Goal: Transaction & Acquisition: Purchase product/service

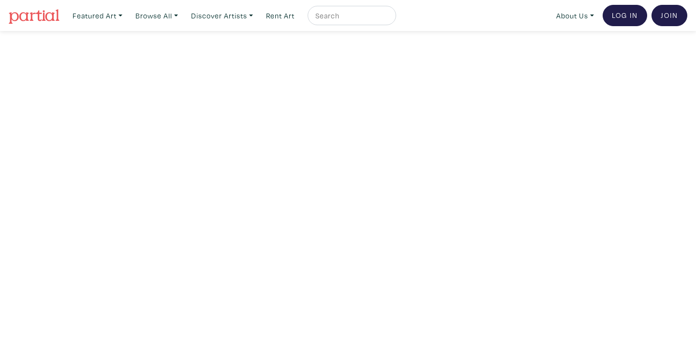
click at [347, 17] on input "text" at bounding box center [350, 16] width 73 height 12
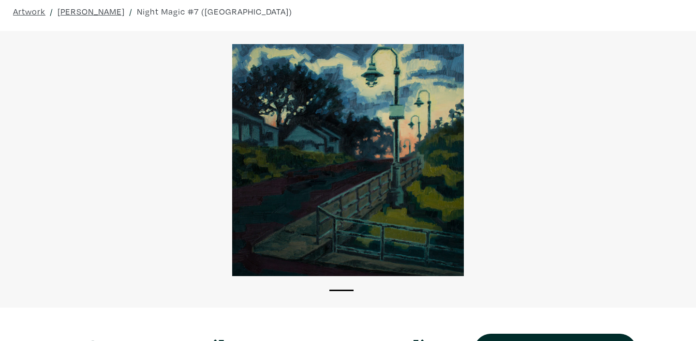
scroll to position [32, 0]
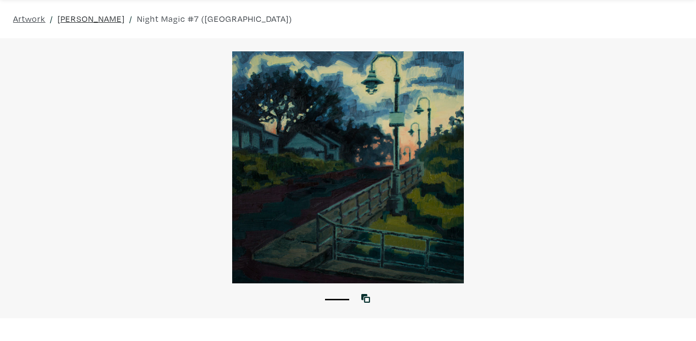
click at [100, 22] on link "Valentin Brown" at bounding box center [91, 18] width 67 height 13
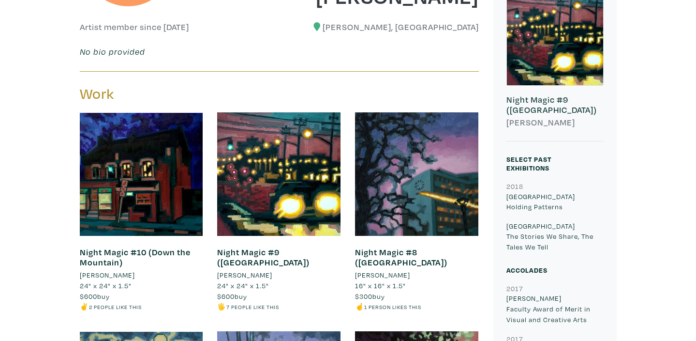
scroll to position [270, 0]
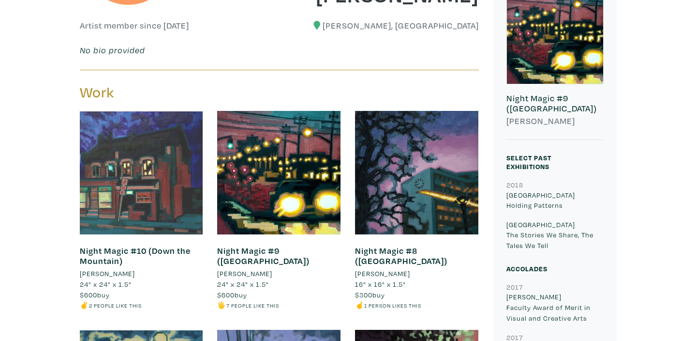
click at [150, 184] on div at bounding box center [141, 172] width 123 height 123
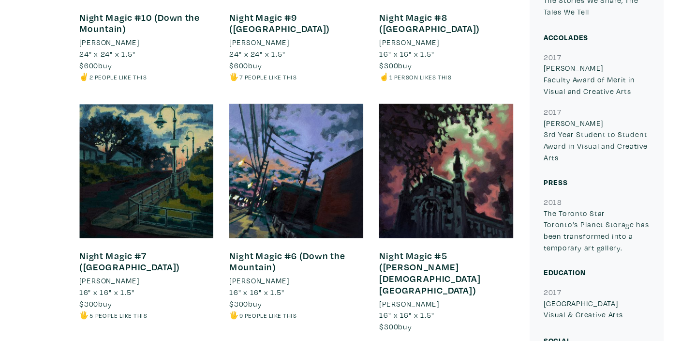
scroll to position [478, 0]
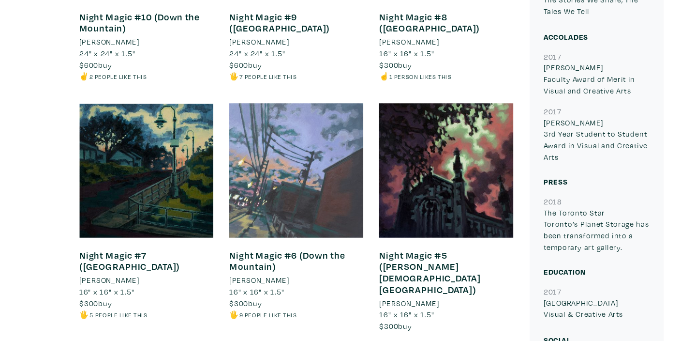
click at [270, 215] on div at bounding box center [278, 183] width 123 height 123
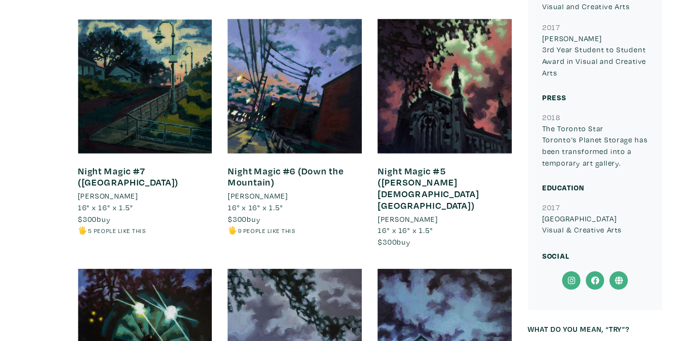
scroll to position [557, 0]
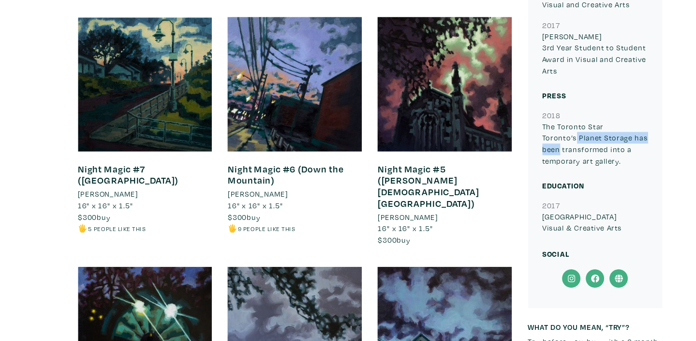
drag, startPoint x: 508, startPoint y: 155, endPoint x: 588, endPoint y: 155, distance: 80.3
click at [588, 155] on p "The Toronto Star Toronto’s Planet Storage has been transformed into a temporary…" at bounding box center [555, 159] width 97 height 42
copy p "Toronto’s Planet Storage"
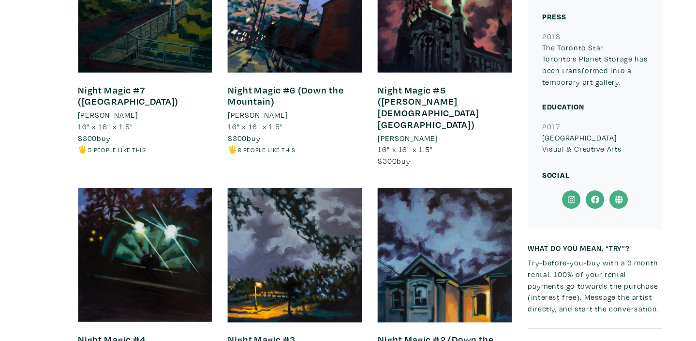
scroll to position [630, 0]
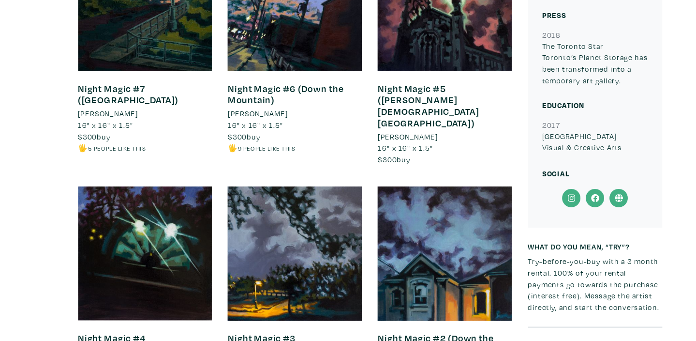
click at [577, 212] on icon at bounding box center [576, 209] width 7 height 7
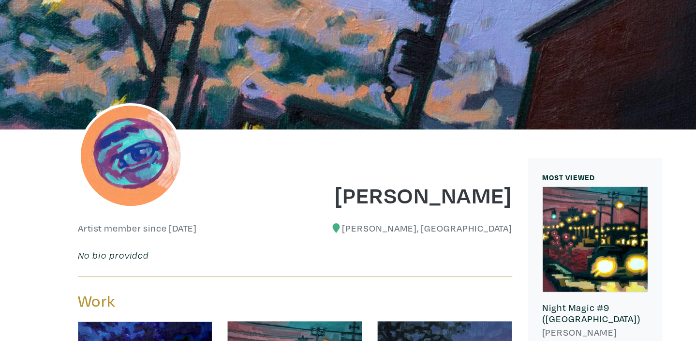
scroll to position [83, 0]
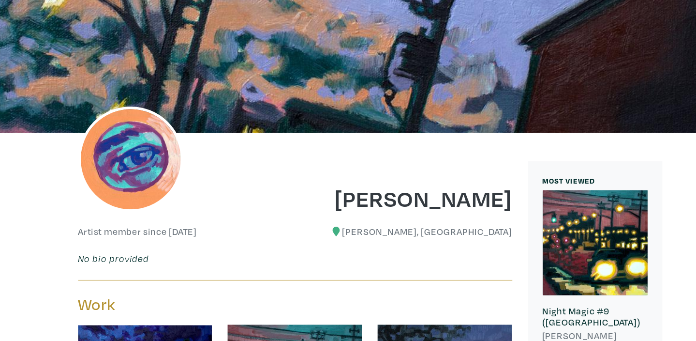
drag, startPoint x: 335, startPoint y: 181, endPoint x: 481, endPoint y: 178, distance: 146.2
click at [481, 178] on div "[PERSON_NAME]" at bounding box center [382, 174] width 207 height 39
copy h1 "[PERSON_NAME]"
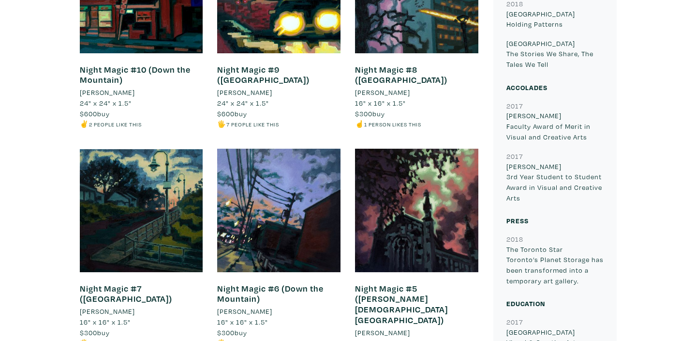
scroll to position [458, 0]
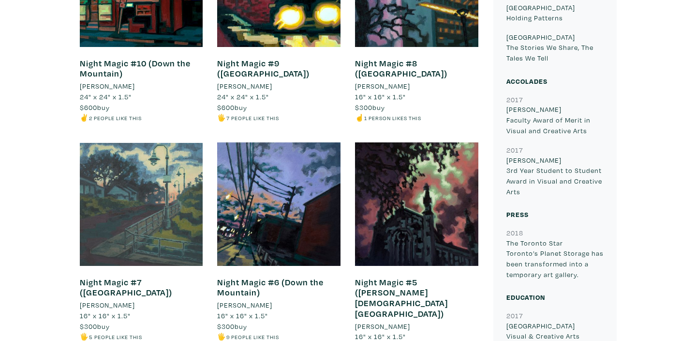
click at [88, 243] on div at bounding box center [141, 203] width 123 height 123
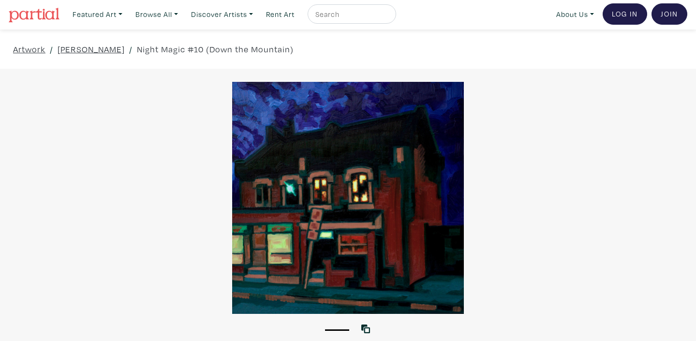
scroll to position [1, 0]
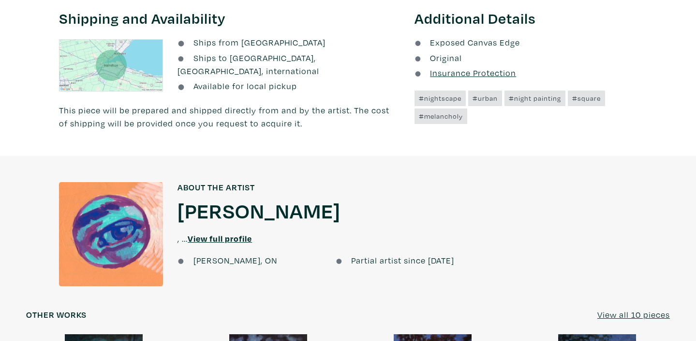
scroll to position [853, 0]
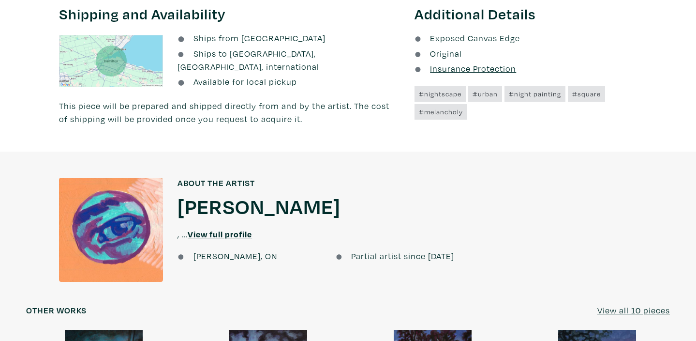
click at [452, 63] on u "Insurance Protection" at bounding box center [473, 68] width 86 height 11
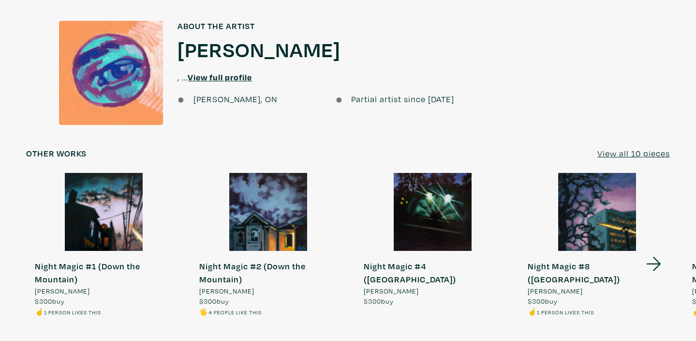
scroll to position [1010, 0]
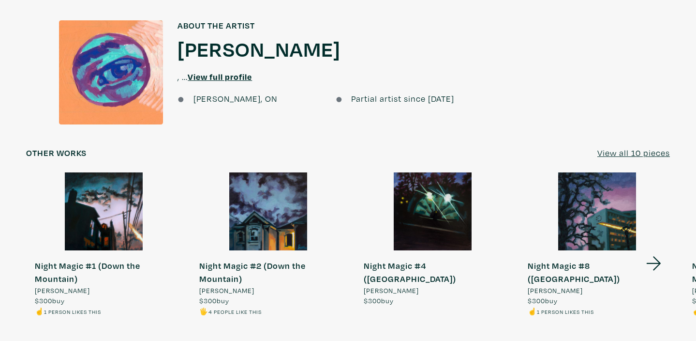
click at [646, 147] on u "View all 10 pieces" at bounding box center [634, 152] width 73 height 11
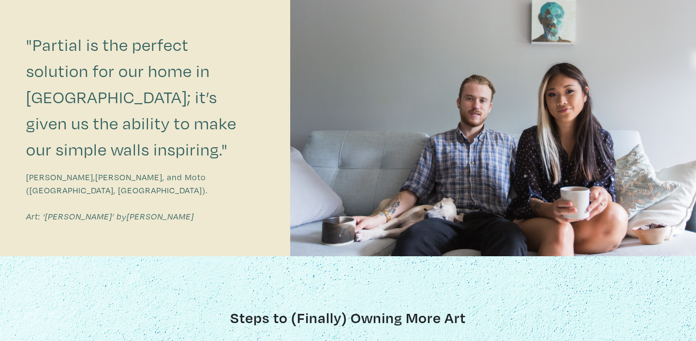
scroll to position [714, 0]
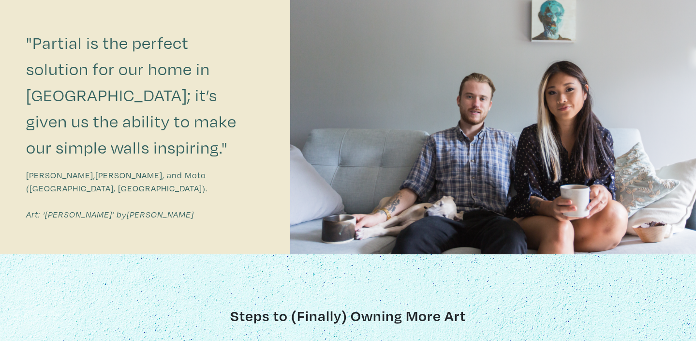
click at [127, 209] on link "Carolanne Maclean" at bounding box center [160, 214] width 67 height 11
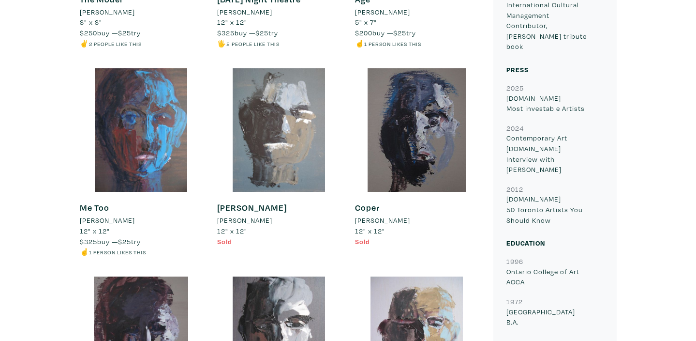
scroll to position [1410, 0]
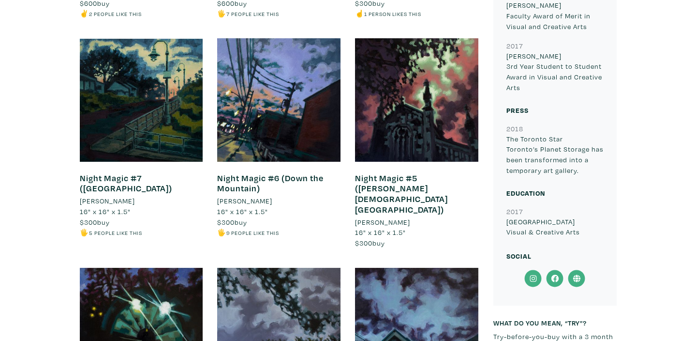
scroll to position [562, 0]
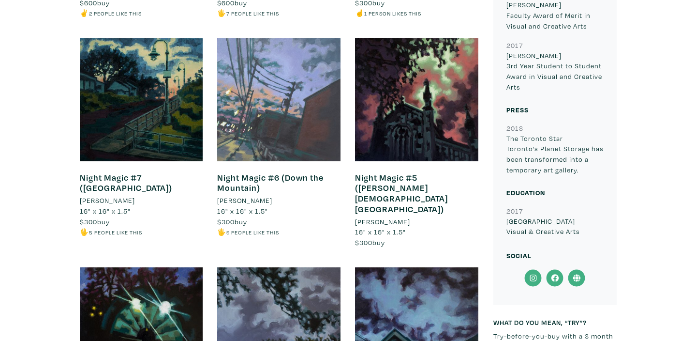
click at [279, 106] on div at bounding box center [278, 99] width 123 height 123
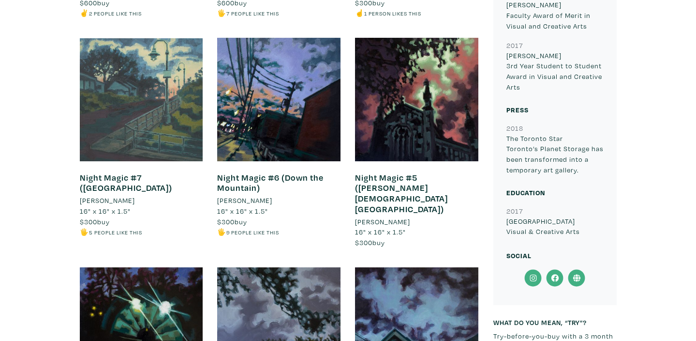
click at [129, 105] on div at bounding box center [141, 99] width 123 height 123
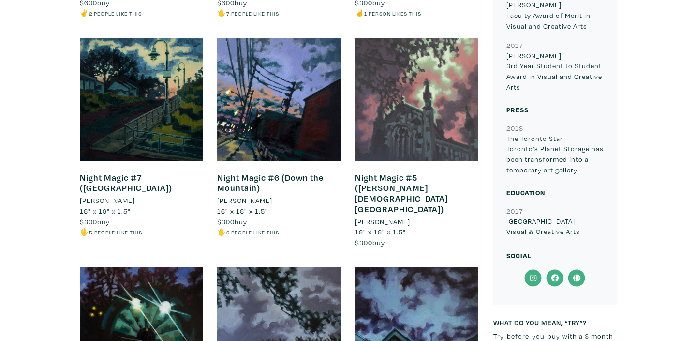
click at [439, 99] on div at bounding box center [416, 99] width 123 height 123
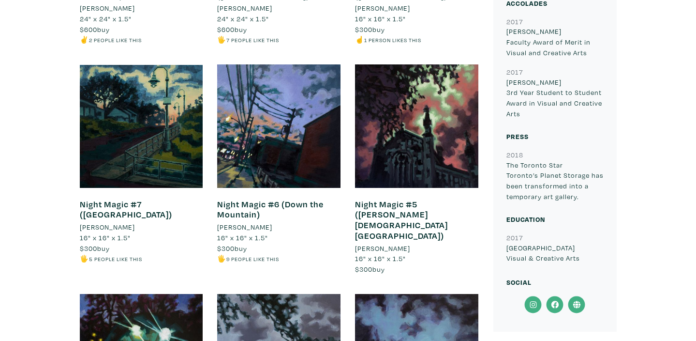
scroll to position [535, 0]
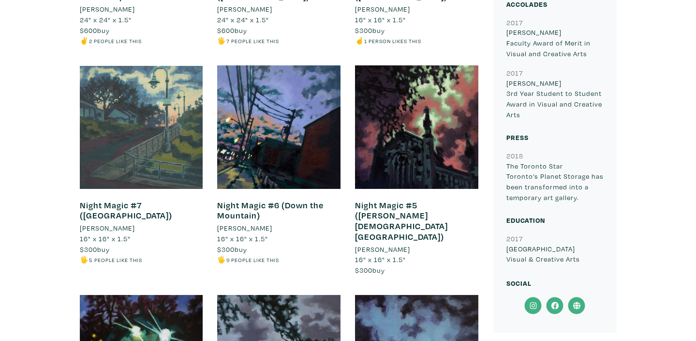
click at [109, 132] on div at bounding box center [141, 126] width 123 height 123
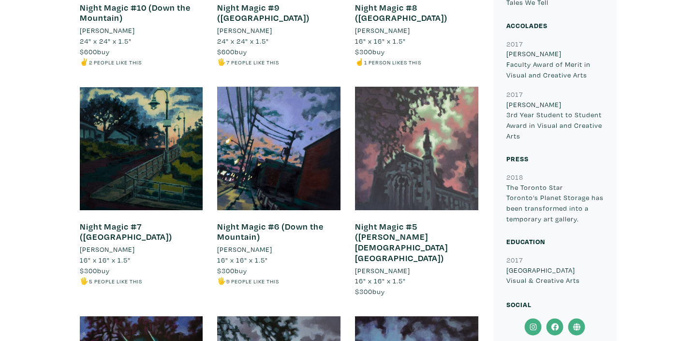
scroll to position [491, 0]
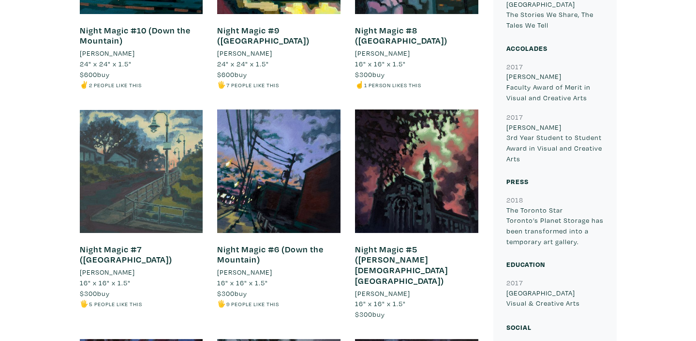
click at [136, 171] on div at bounding box center [141, 170] width 123 height 123
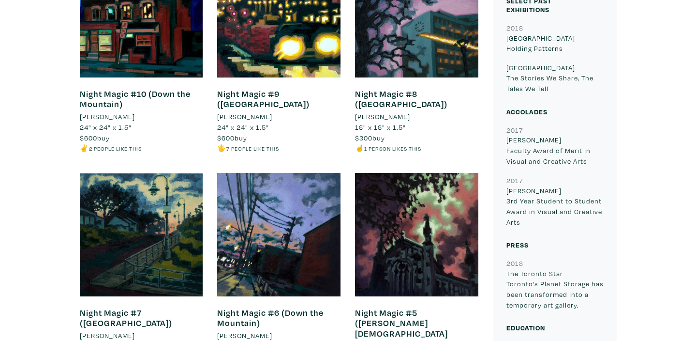
scroll to position [487, 0]
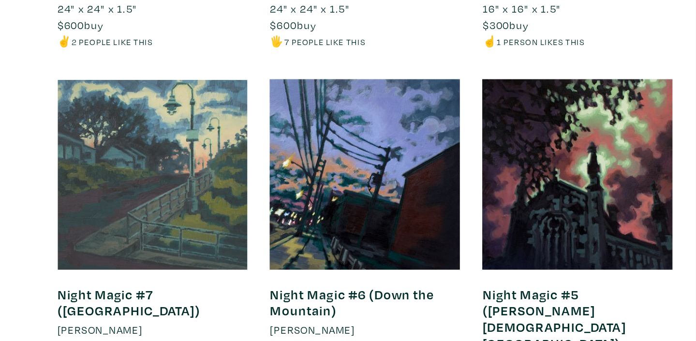
click at [105, 176] on div at bounding box center [141, 174] width 123 height 123
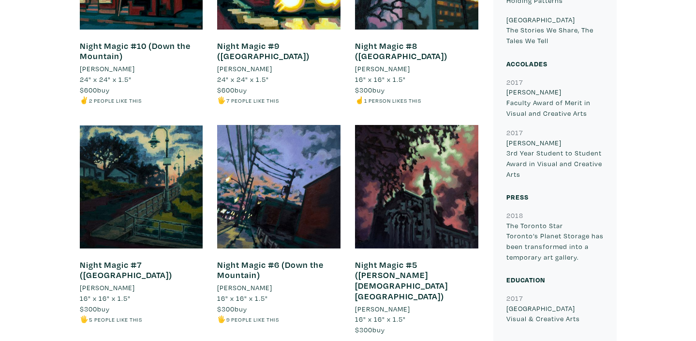
scroll to position [475, 0]
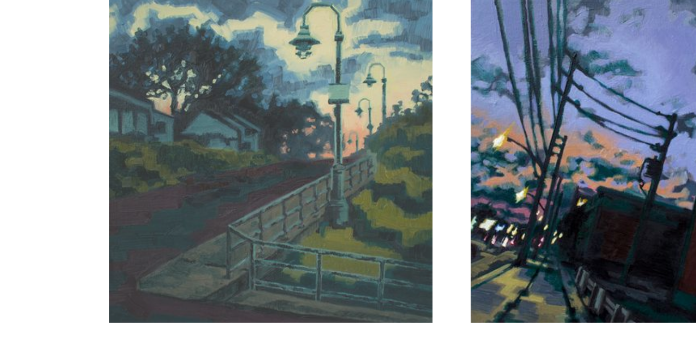
click at [113, 194] on div at bounding box center [141, 186] width 123 height 123
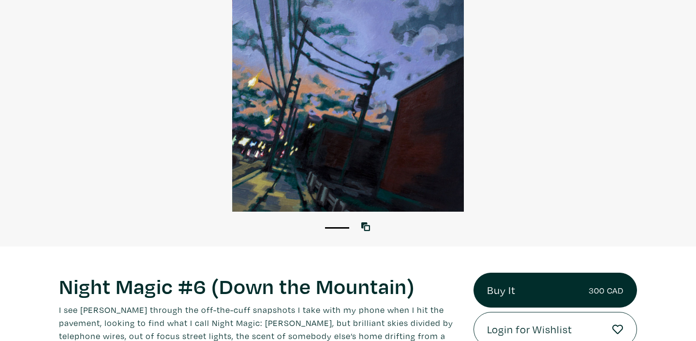
scroll to position [103, 0]
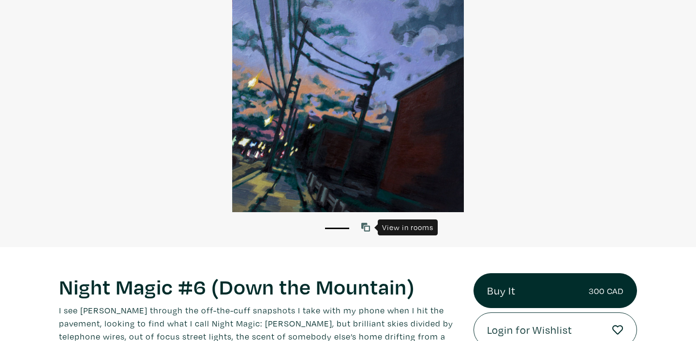
click at [366, 230] on icon at bounding box center [365, 227] width 9 height 9
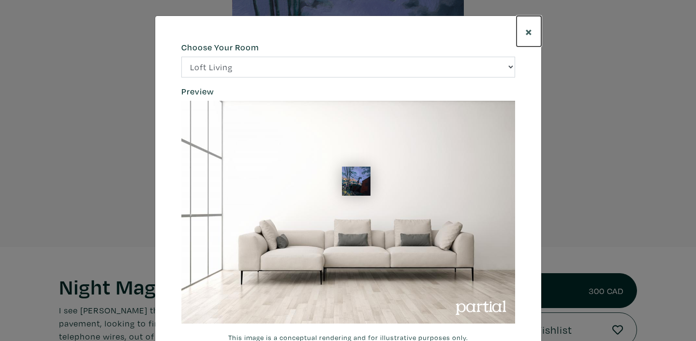
click at [526, 31] on span "×" at bounding box center [528, 31] width 7 height 17
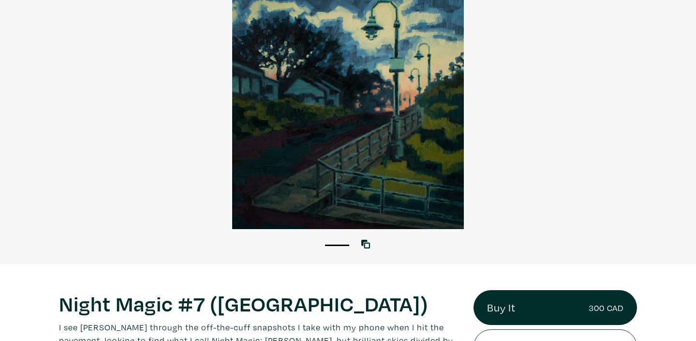
scroll to position [82, 0]
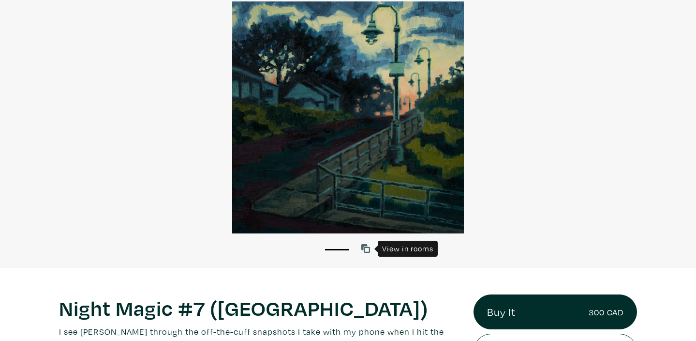
click at [365, 249] on icon at bounding box center [365, 248] width 9 height 9
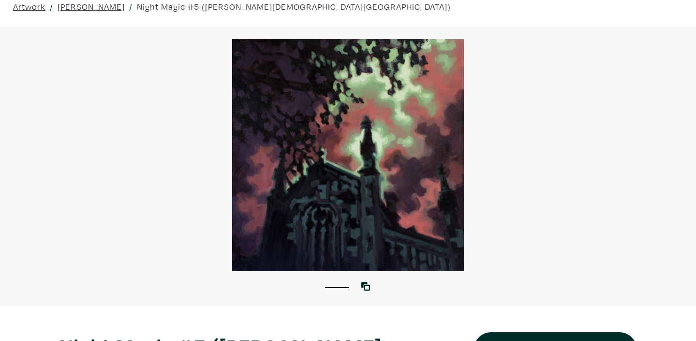
scroll to position [51, 0]
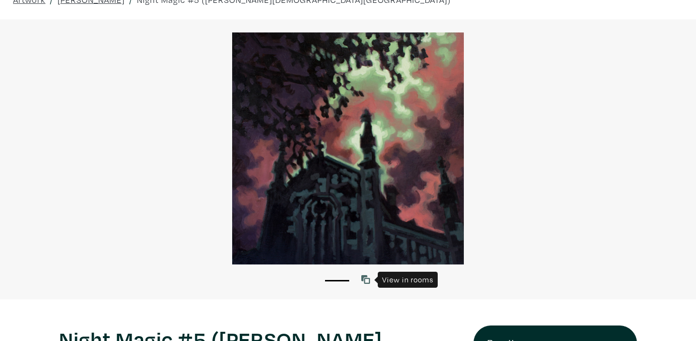
click at [366, 281] on icon at bounding box center [365, 279] width 9 height 9
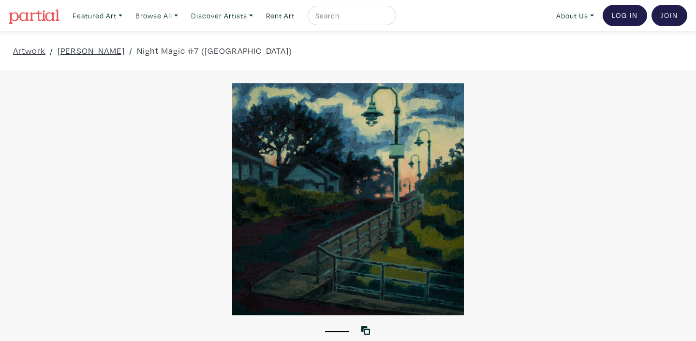
scroll to position [16, 0]
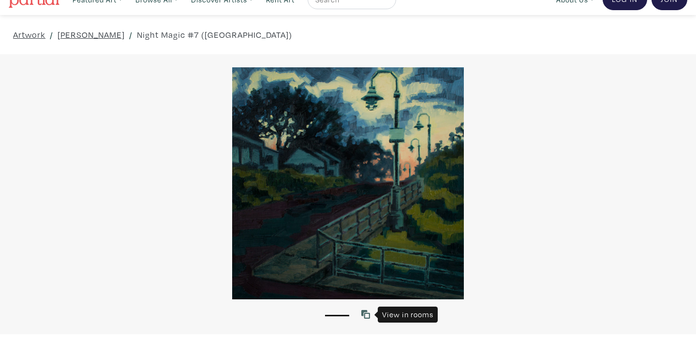
click at [366, 314] on icon at bounding box center [365, 314] width 9 height 9
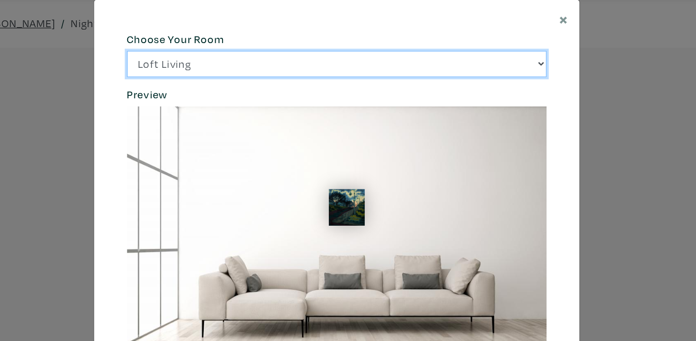
click at [509, 66] on select "Loft Living Bright Bedroom City Office Gallery Space Modern Lounge" at bounding box center [348, 67] width 334 height 21
select select "/thumb/phpThumb.php?src=https%3A%2F%2Flabs.partial.gallery%2Fprojects%2Frenderi…"
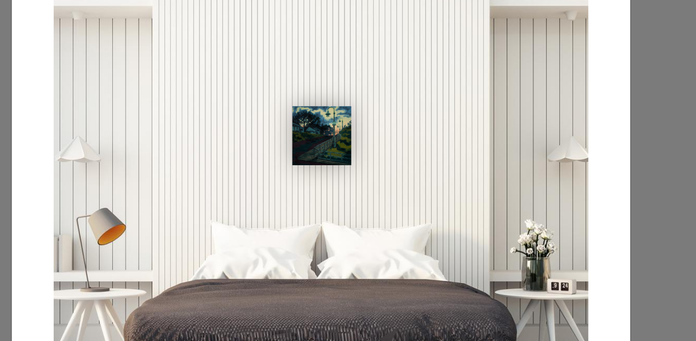
scroll to position [56, 0]
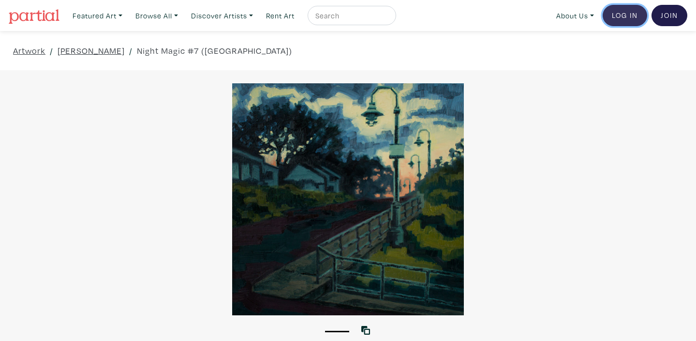
click at [623, 18] on link "Log In" at bounding box center [625, 15] width 45 height 21
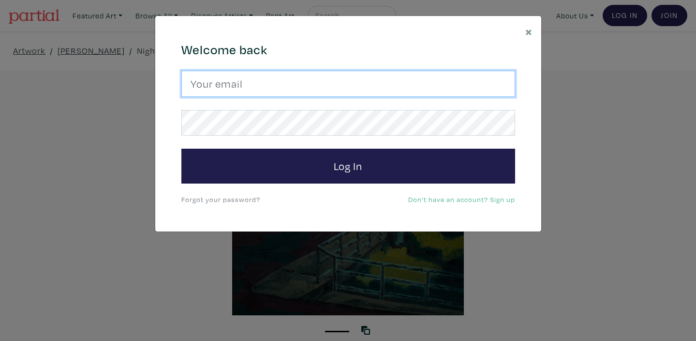
click at [289, 95] on input "email" at bounding box center [348, 84] width 334 height 26
type input "[EMAIL_ADDRESS][DOMAIN_NAME]"
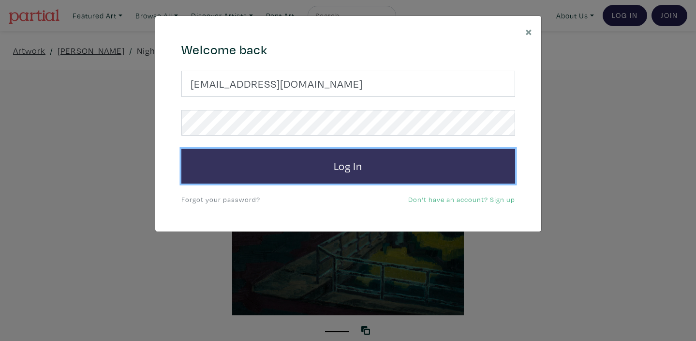
click at [345, 168] on button "Log In" at bounding box center [348, 166] width 334 height 35
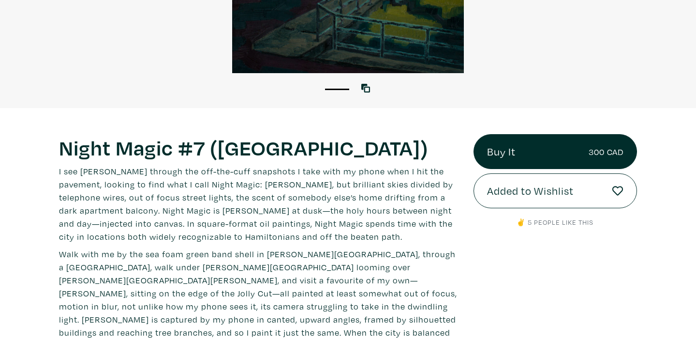
scroll to position [269, 0]
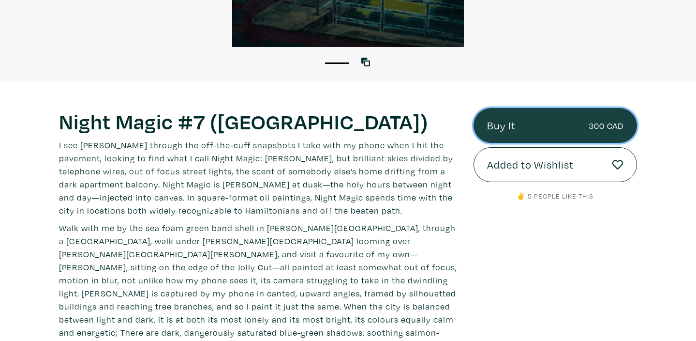
click at [502, 131] on link "Buy It 300 CAD" at bounding box center [555, 125] width 163 height 35
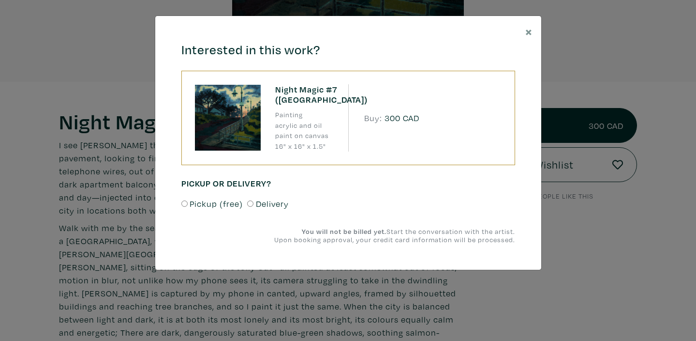
click at [251, 204] on input "Delivery" at bounding box center [250, 203] width 6 height 6
radio input "true"
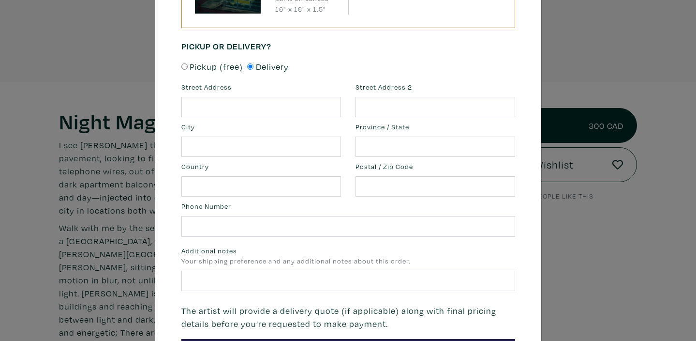
scroll to position [170, 0]
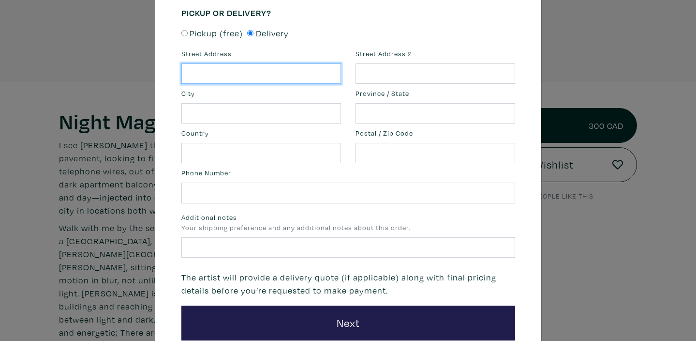
click at [197, 72] on input "text" at bounding box center [261, 73] width 160 height 21
type input "742-36 Via Bagnato"
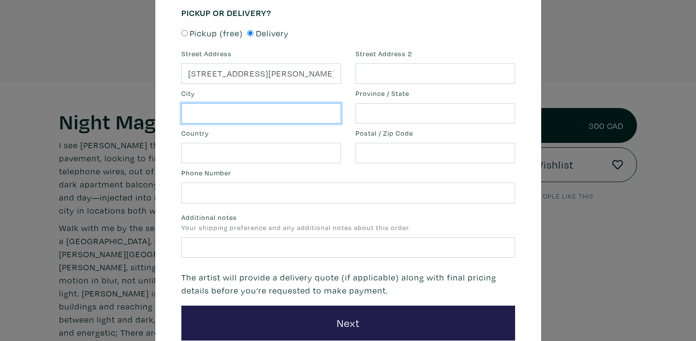
type input "North York"
type input "ON"
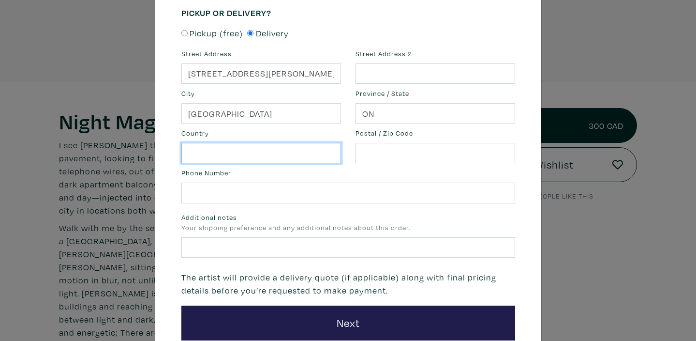
type input "Canada"
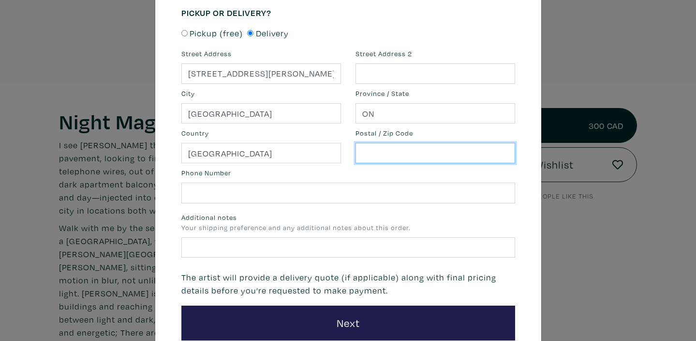
type input "M6A 0B7"
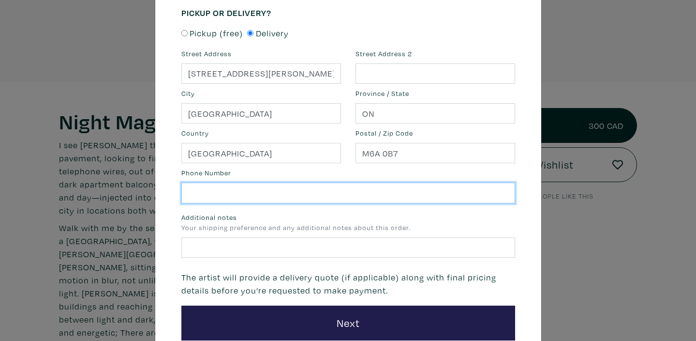
type input "4168939563"
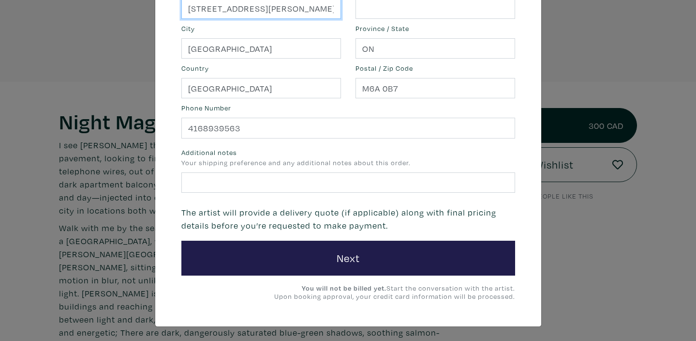
scroll to position [236, 0]
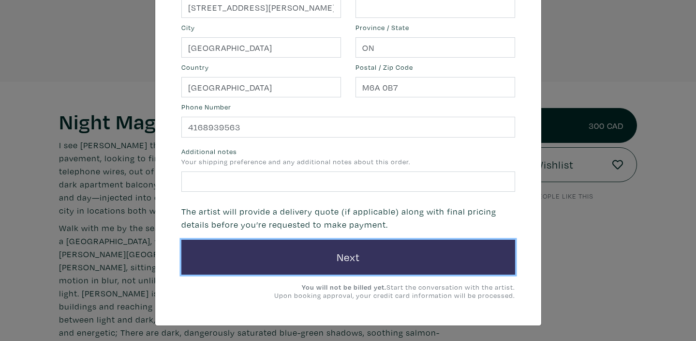
click at [344, 255] on button "Next" at bounding box center [348, 256] width 334 height 35
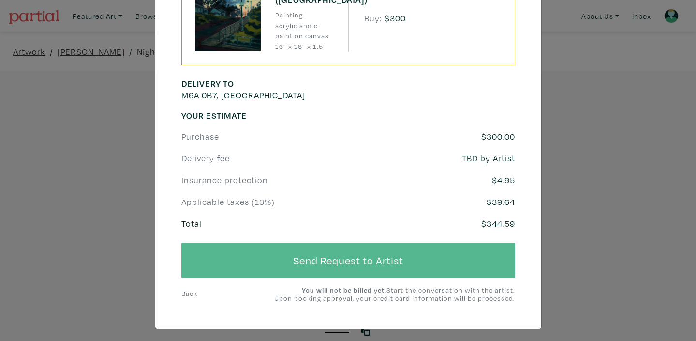
scroll to position [103, 0]
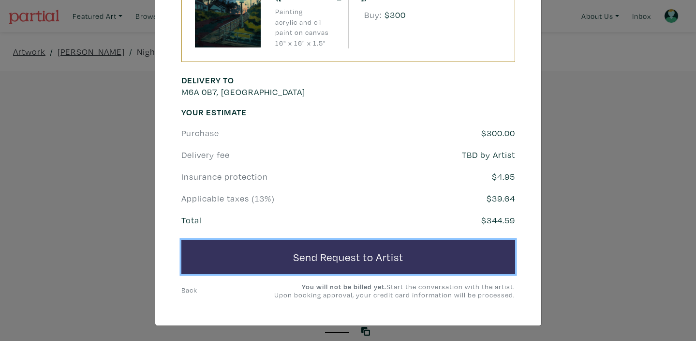
click at [340, 255] on button "Send Request to Artist" at bounding box center [348, 256] width 334 height 35
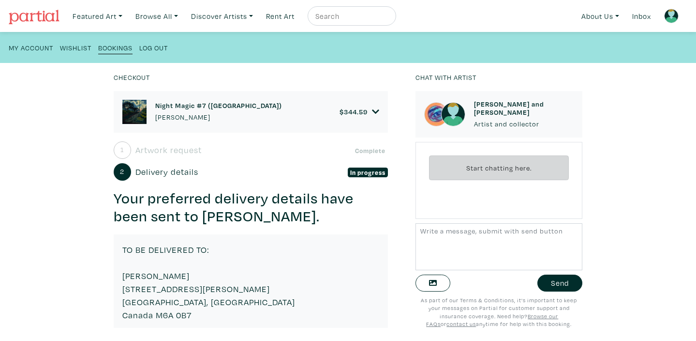
click at [62, 168] on div "Checkout Night Magic #7 ([GEOGRAPHIC_DATA]) [PERSON_NAME] $ 344.59 • Painting •…" at bounding box center [347, 202] width 725 height 278
click at [396, 225] on div "Night Magic #7 ([GEOGRAPHIC_DATA]) [PERSON_NAME] $ 344.59 • Painting • acrylic …" at bounding box center [258, 209] width 288 height 237
click at [422, 231] on textarea at bounding box center [499, 246] width 167 height 47
click at [371, 216] on h3 "Your preferred delivery details have been sent to [PERSON_NAME]." at bounding box center [251, 207] width 275 height 37
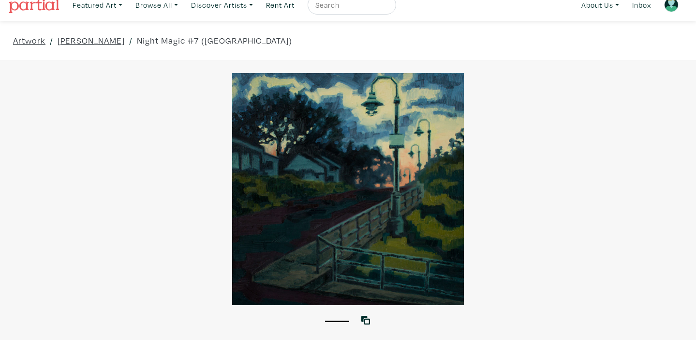
scroll to position [14, 0]
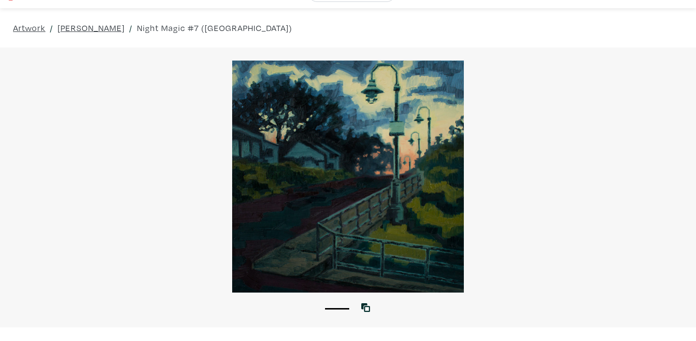
scroll to position [26, 0]
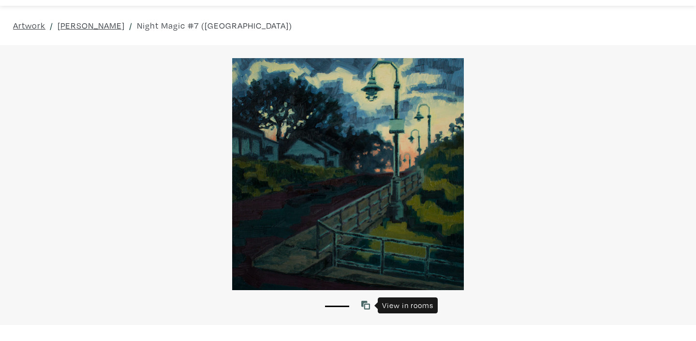
click at [365, 304] on icon at bounding box center [365, 304] width 9 height 9
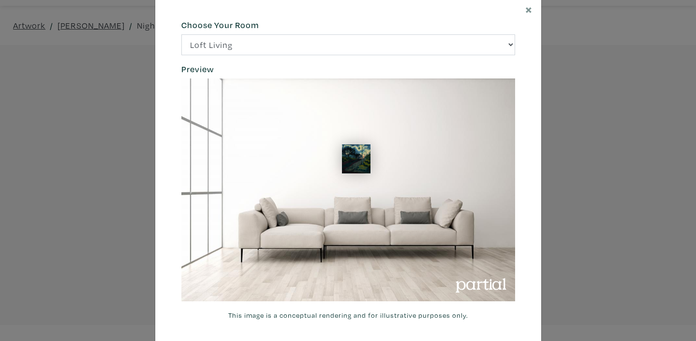
scroll to position [5, 0]
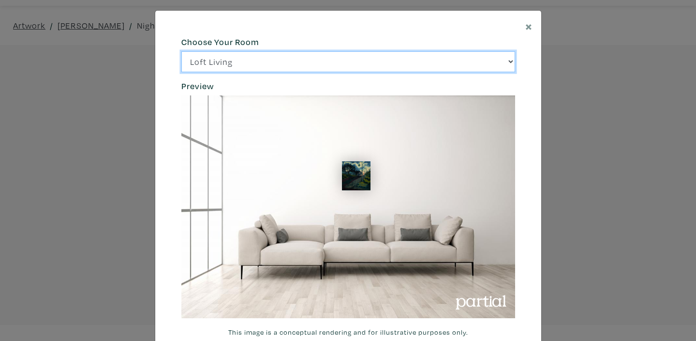
click at [510, 60] on select "Loft Living Bright Bedroom City Office Gallery Space Modern Lounge" at bounding box center [348, 61] width 334 height 21
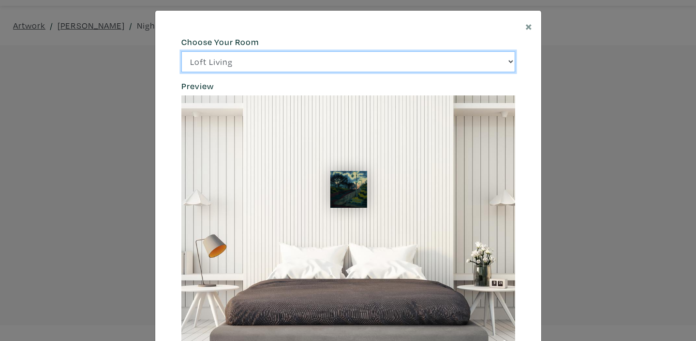
click at [509, 61] on select "Loft Living Bright Bedroom City Office Gallery Space Modern Lounge" at bounding box center [348, 61] width 334 height 21
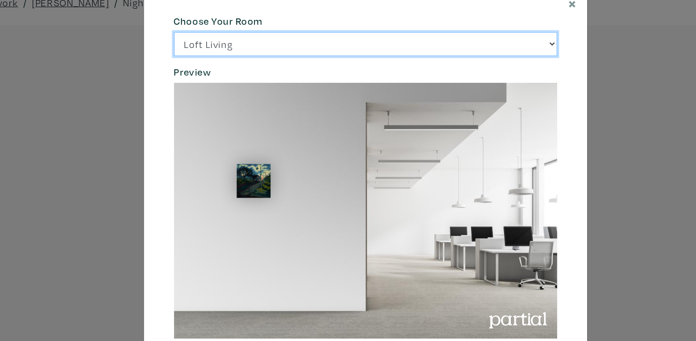
click at [510, 60] on select "Loft Living Bright Bedroom City Office Gallery Space Modern Lounge" at bounding box center [348, 61] width 334 height 21
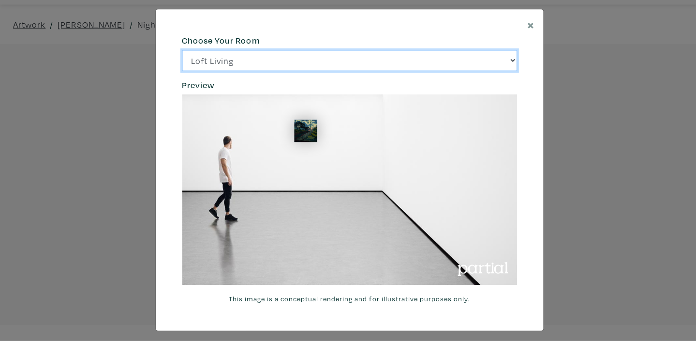
scroll to position [26, 0]
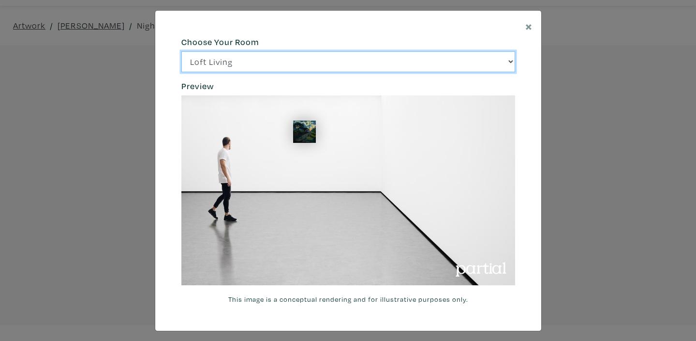
click at [510, 61] on select "Loft Living Bright Bedroom City Office Gallery Space Modern Lounge" at bounding box center [348, 61] width 334 height 21
select select "/thumb/phpThumb.php?src=https%3A%2F%[DOMAIN_NAME]%2Fprojects%2Frendering%2Fimag…"
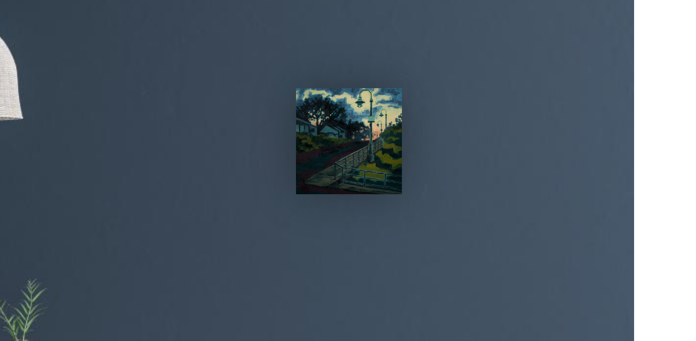
scroll to position [16, 0]
